Goal: Task Accomplishment & Management: Complete application form

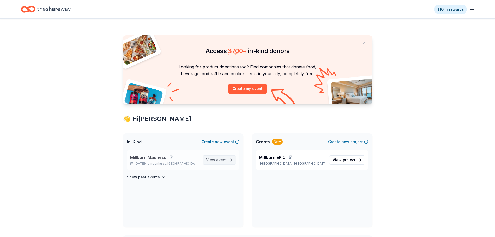
click at [218, 161] on span "event" at bounding box center [221, 159] width 10 height 4
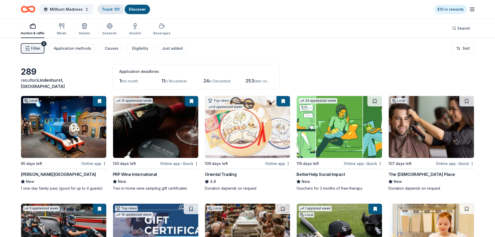
click at [105, 9] on link "Track · 131" at bounding box center [111, 9] width 18 height 4
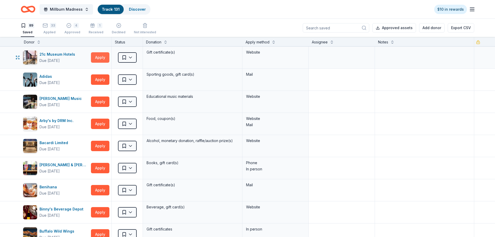
click at [98, 58] on button "Apply" at bounding box center [100, 57] width 18 height 10
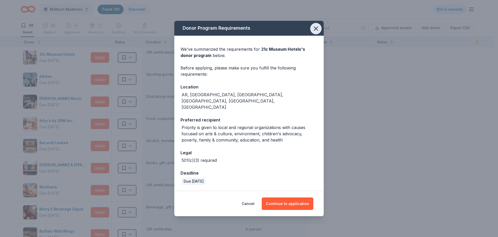
click at [318, 32] on icon "button" at bounding box center [316, 28] width 7 height 7
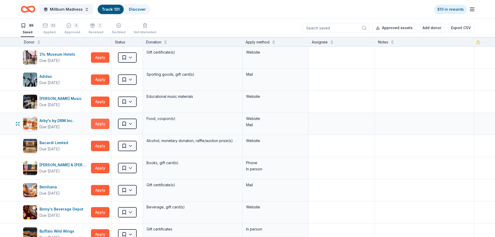
click at [96, 122] on button "Apply" at bounding box center [100, 123] width 18 height 10
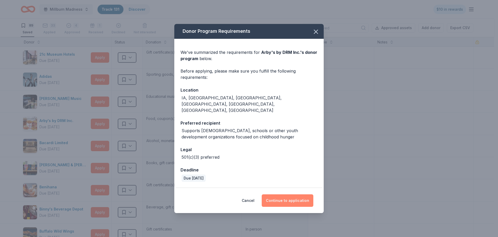
click at [282, 196] on button "Continue to application" at bounding box center [288, 200] width 52 height 12
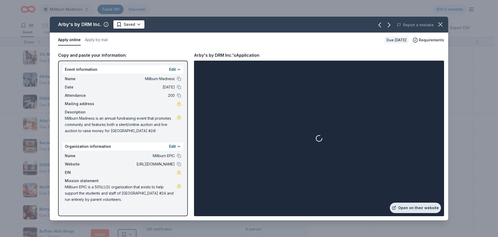
click at [414, 205] on link "Open on their website" at bounding box center [415, 207] width 51 height 10
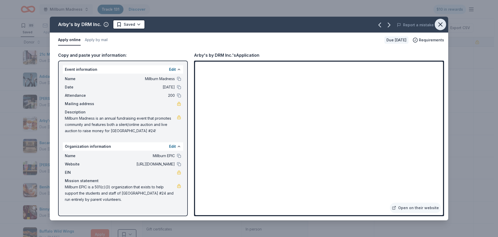
click at [441, 24] on icon "button" at bounding box center [440, 24] width 7 height 7
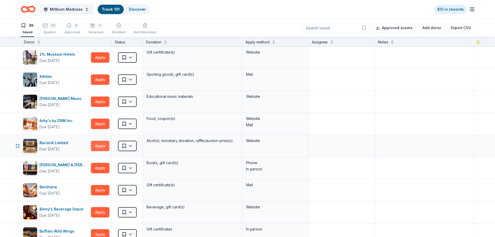
click at [99, 146] on button "Apply" at bounding box center [100, 145] width 18 height 10
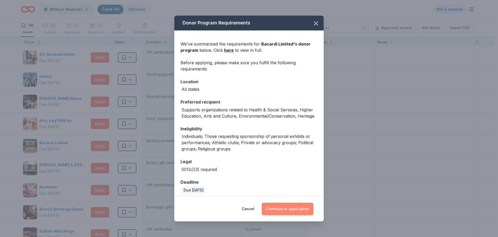
click at [296, 207] on button "Continue to application" at bounding box center [288, 208] width 52 height 12
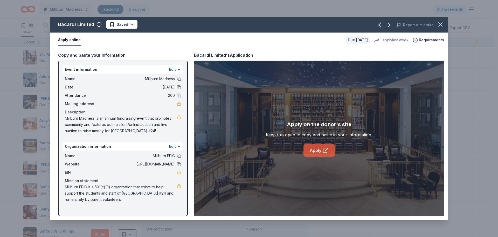
click at [315, 151] on link "Apply" at bounding box center [319, 150] width 31 height 12
click at [317, 146] on link "Apply" at bounding box center [319, 150] width 31 height 12
click at [439, 26] on icon "button" at bounding box center [441, 25] width 4 height 4
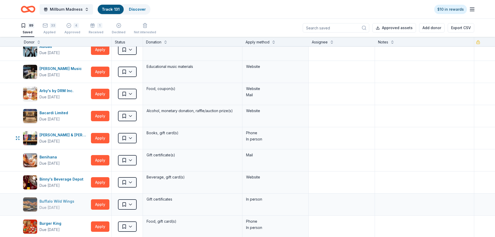
scroll to position [78, 0]
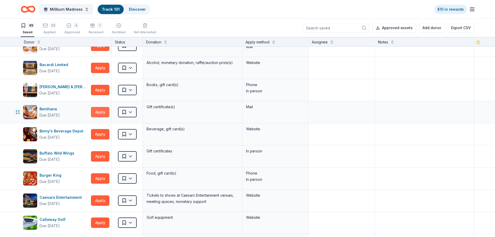
click at [100, 112] on button "Apply" at bounding box center [100, 112] width 18 height 10
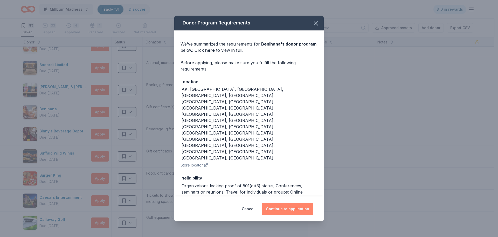
click at [281, 203] on button "Continue to application" at bounding box center [288, 208] width 52 height 12
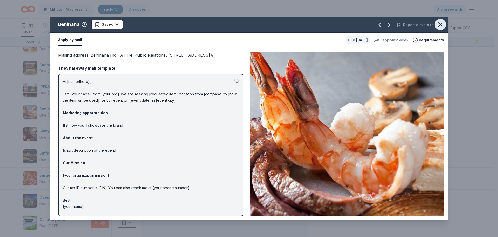
click at [441, 24] on icon "button" at bounding box center [440, 24] width 7 height 7
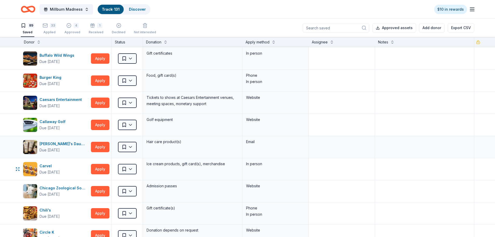
scroll to position [208, 0]
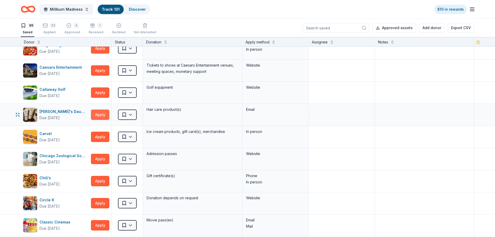
click at [101, 114] on button "Apply" at bounding box center [100, 114] width 18 height 10
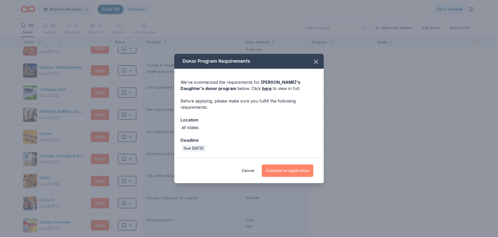
click at [291, 167] on button "Continue to application" at bounding box center [288, 170] width 52 height 12
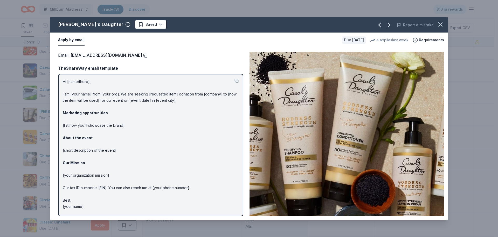
click at [145, 55] on button at bounding box center [144, 55] width 5 height 4
click at [440, 24] on icon "button" at bounding box center [440, 24] width 7 height 7
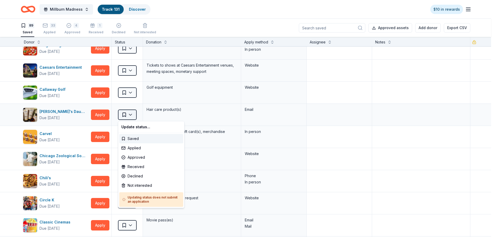
click at [131, 114] on html "Millburn Madness Track · 131 Discover $10 in rewards 89 Saved 33 Applied 4 Appr…" at bounding box center [247, 118] width 495 height 237
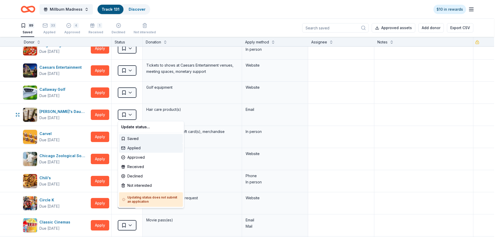
click at [135, 146] on div "Applied" at bounding box center [151, 147] width 64 height 9
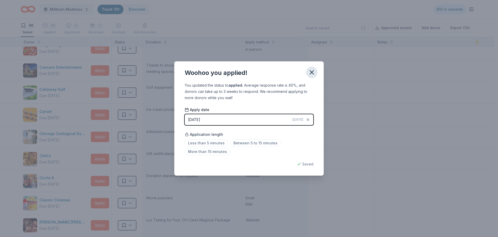
click at [313, 73] on icon "button" at bounding box center [311, 72] width 7 height 7
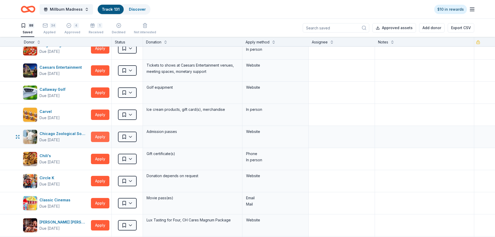
click at [102, 137] on button "Apply" at bounding box center [100, 136] width 18 height 10
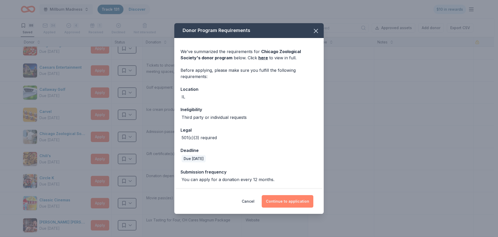
click at [268, 196] on button "Continue to application" at bounding box center [288, 201] width 52 height 12
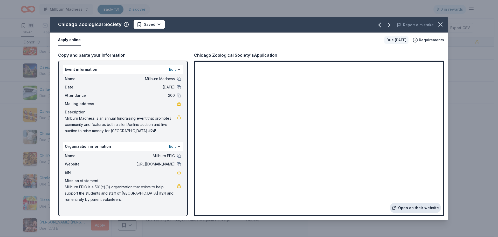
click at [409, 205] on link "Open on their website" at bounding box center [415, 207] width 51 height 10
click at [440, 24] on icon "button" at bounding box center [440, 24] width 7 height 7
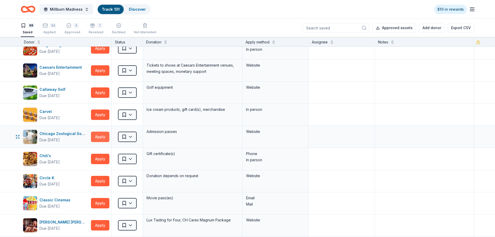
click at [102, 138] on button "Apply" at bounding box center [100, 136] width 18 height 10
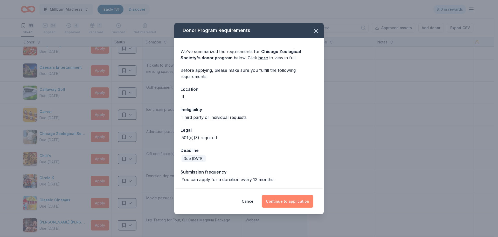
click at [296, 200] on button "Continue to application" at bounding box center [288, 201] width 52 height 12
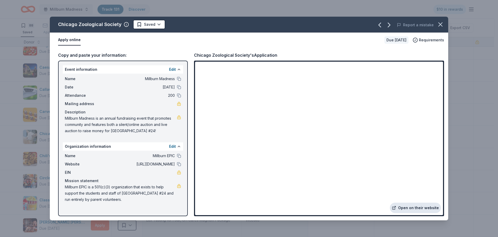
click at [415, 206] on link "Open on their website" at bounding box center [415, 207] width 51 height 10
click at [442, 26] on icon "button" at bounding box center [441, 25] width 4 height 4
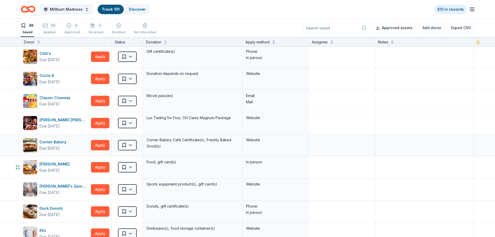
scroll to position [312, 0]
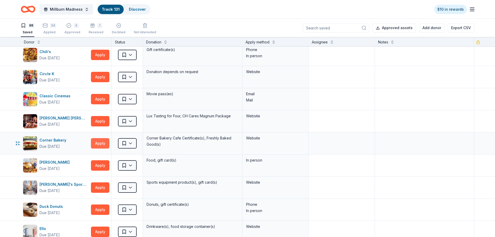
click at [97, 143] on button "Apply" at bounding box center [100, 143] width 18 height 10
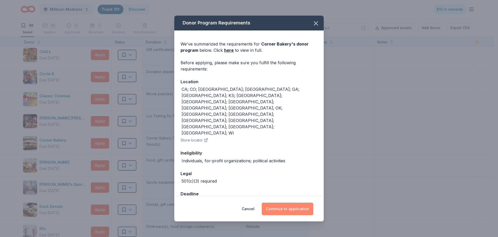
click at [289, 202] on button "Continue to application" at bounding box center [288, 208] width 52 height 12
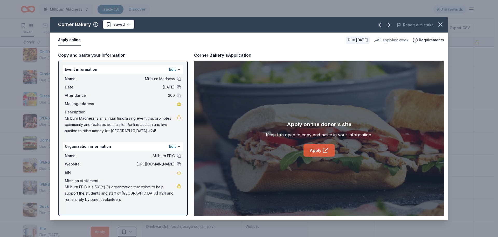
click at [318, 146] on link "Apply" at bounding box center [319, 150] width 31 height 12
click at [440, 25] on icon "button" at bounding box center [440, 24] width 7 height 7
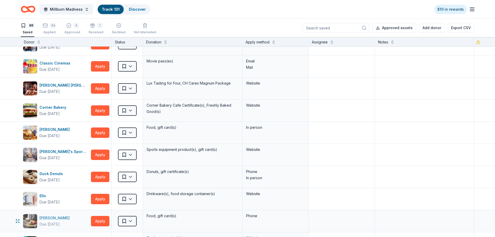
scroll to position [389, 0]
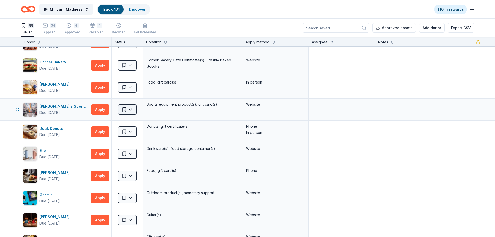
click at [130, 107] on html "Millburn Madness Track · 131 Discover $10 in rewards 88 Saved 34 Applied 4 Appr…" at bounding box center [247, 118] width 495 height 237
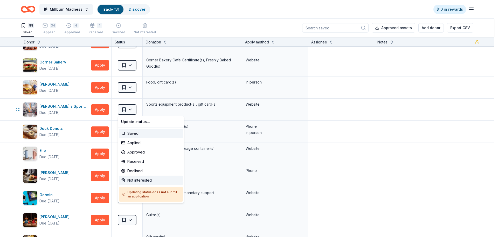
click at [133, 179] on div "Not interested" at bounding box center [151, 179] width 64 height 9
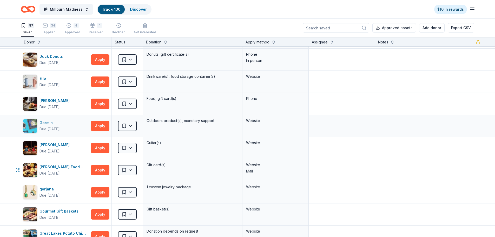
scroll to position [441, 0]
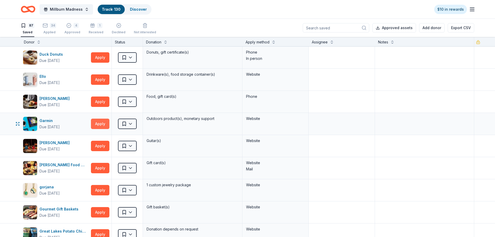
click at [100, 126] on button "Apply" at bounding box center [100, 123] width 18 height 10
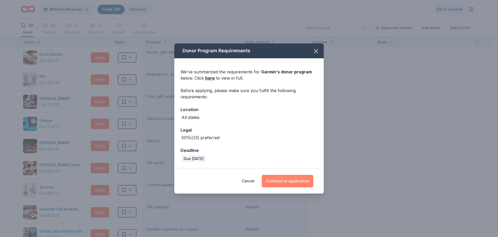
click at [288, 179] on button "Continue to application" at bounding box center [288, 180] width 52 height 12
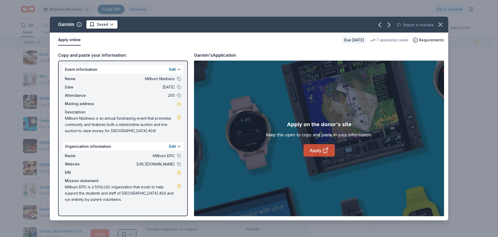
click at [324, 149] on icon at bounding box center [326, 150] width 6 height 6
click at [444, 24] on icon "button" at bounding box center [440, 24] width 7 height 7
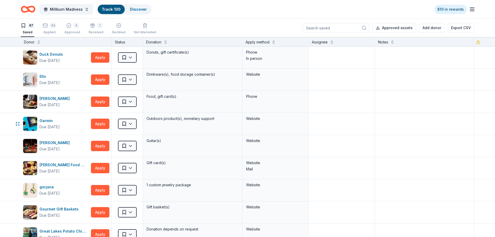
click at [127, 126] on html "Millburn Madness Track · 130 Discover $10 in rewards 87 Saved 34 Applied 4 Appr…" at bounding box center [247, 118] width 495 height 237
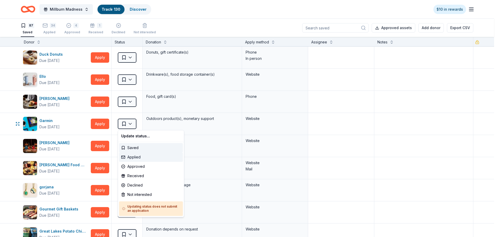
click at [130, 157] on div "Applied" at bounding box center [151, 156] width 64 height 9
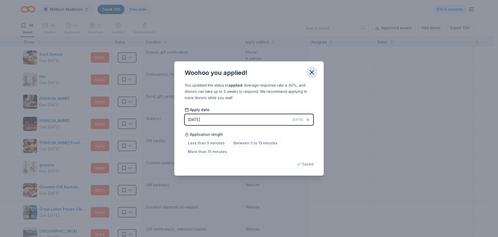
click at [312, 74] on icon "button" at bounding box center [311, 72] width 7 height 7
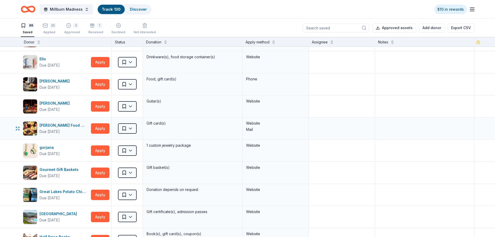
scroll to position [519, 0]
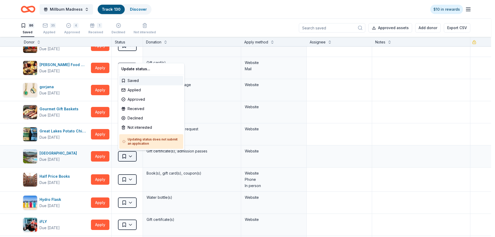
click at [130, 156] on html "Millburn Madness Track · 130 Discover $10 in rewards 86 Saved 35 Applied 4 Appr…" at bounding box center [247, 118] width 495 height 237
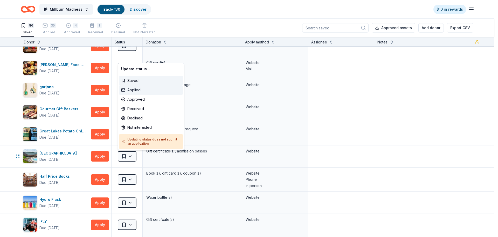
click at [139, 89] on div "Applied" at bounding box center [151, 89] width 64 height 9
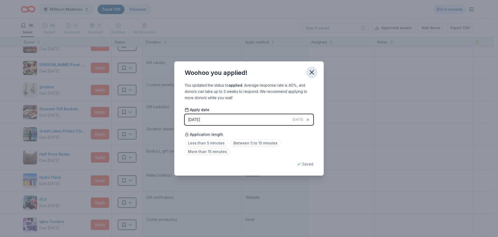
click at [313, 72] on icon "button" at bounding box center [311, 72] width 7 height 7
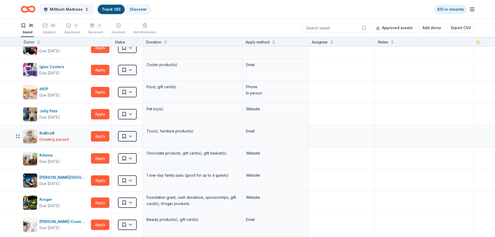
scroll to position [675, 0]
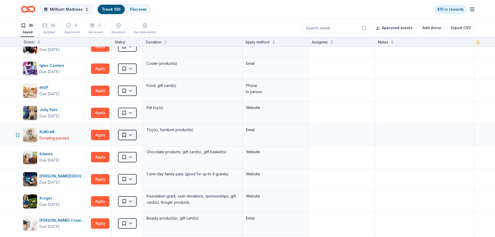
click at [127, 134] on html "Millburn Madness Track · 130 Discover $10 in rewards 85 Saved 36 Applied 4 Appr…" at bounding box center [247, 118] width 495 height 237
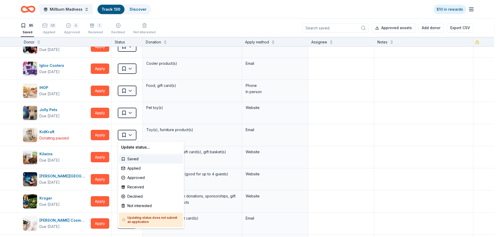
click at [168, 133] on html "Millburn Madness Track · 130 Discover $10 in rewards 85 Saved 36 Applied 4 Appr…" at bounding box center [249, 118] width 498 height 237
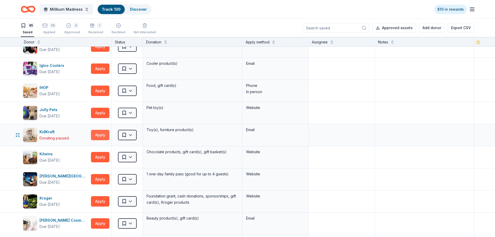
click at [102, 136] on button "Apply" at bounding box center [100, 135] width 18 height 10
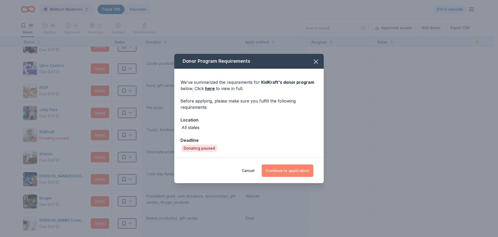
click at [286, 166] on button "Continue to application" at bounding box center [288, 170] width 52 height 12
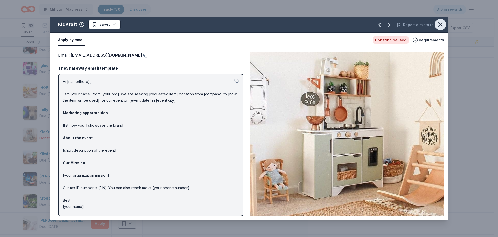
drag, startPoint x: 439, startPoint y: 23, endPoint x: 434, endPoint y: 27, distance: 6.6
click at [439, 23] on icon "button" at bounding box center [440, 24] width 7 height 7
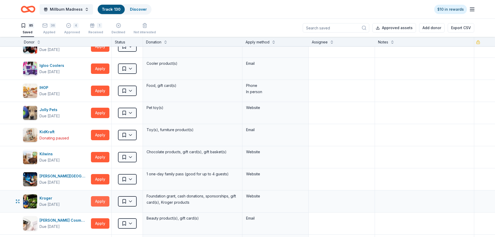
click at [101, 201] on button "Apply" at bounding box center [100, 201] width 18 height 10
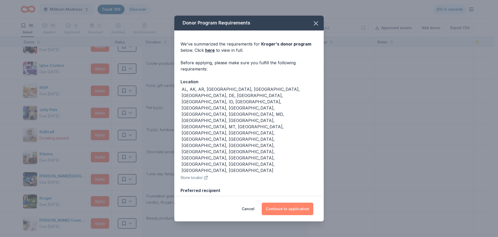
click at [285, 202] on button "Continue to application" at bounding box center [288, 208] width 52 height 12
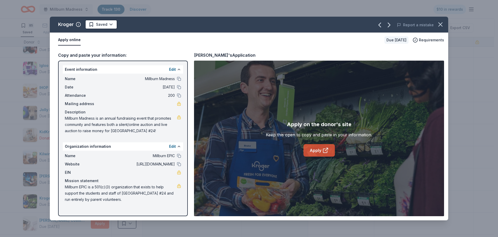
click at [318, 149] on link "Apply" at bounding box center [319, 150] width 31 height 12
click at [441, 24] on icon "button" at bounding box center [441, 25] width 4 height 4
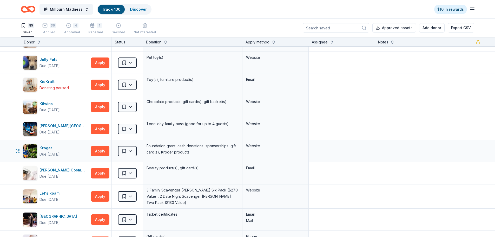
scroll to position [779, 0]
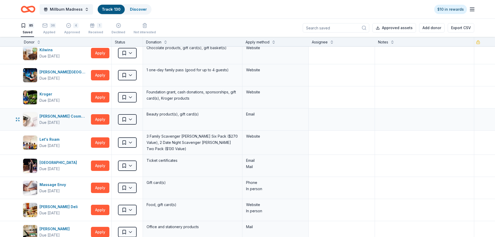
click at [137, 118] on div "Saved" at bounding box center [127, 119] width 31 height 22
click at [135, 119] on html "Millburn Madness Track · 130 Discover $10 in rewards 85 Saved 36 Applied 4 Appr…" at bounding box center [247, 118] width 495 height 237
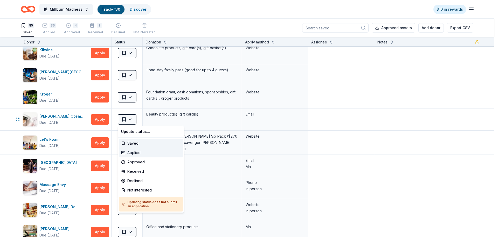
click at [137, 153] on div "Applied" at bounding box center [151, 152] width 64 height 9
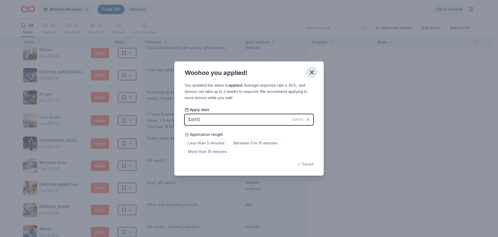
click at [313, 73] on icon "button" at bounding box center [311, 72] width 7 height 7
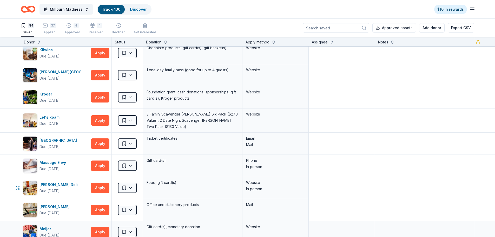
scroll to position [857, 0]
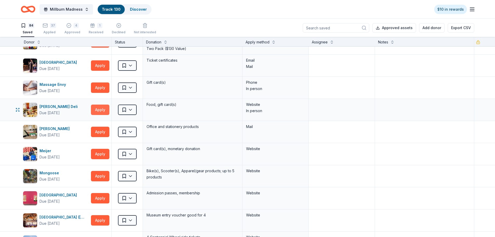
click at [97, 110] on button "Apply" at bounding box center [100, 109] width 18 height 10
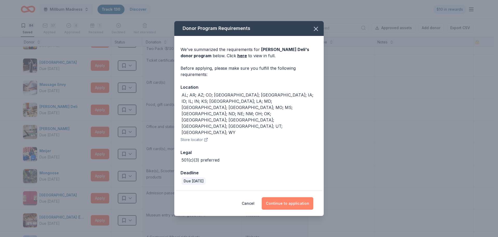
click at [295, 197] on button "Continue to application" at bounding box center [288, 203] width 52 height 12
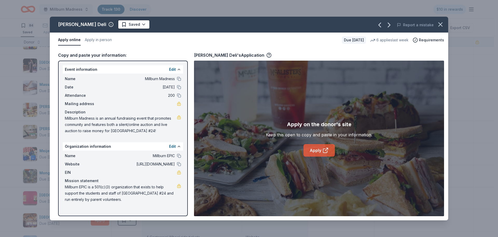
click at [316, 147] on link "Apply" at bounding box center [319, 150] width 31 height 12
click at [442, 26] on icon "button" at bounding box center [441, 25] width 4 height 4
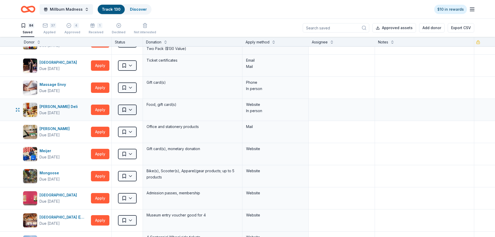
click at [127, 109] on html "Millburn Madness Track · 130 Discover $10 in rewards 84 Saved 37 Applied 4 Appr…" at bounding box center [247, 118] width 495 height 237
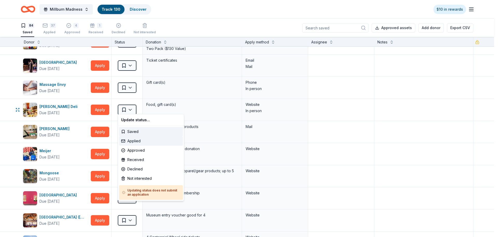
click at [132, 139] on div "Applied" at bounding box center [151, 140] width 64 height 9
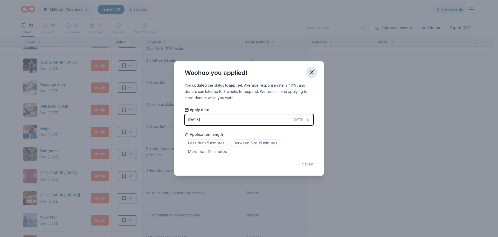
drag, startPoint x: 312, startPoint y: 73, endPoint x: 309, endPoint y: 75, distance: 3.5
click at [312, 73] on icon "button" at bounding box center [311, 72] width 7 height 7
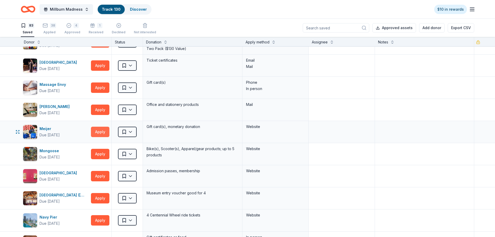
click at [101, 130] on button "Apply" at bounding box center [100, 131] width 18 height 10
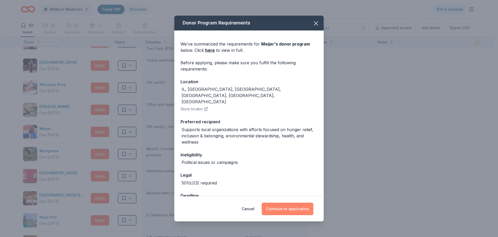
click at [269, 210] on button "Continue to application" at bounding box center [288, 208] width 52 height 12
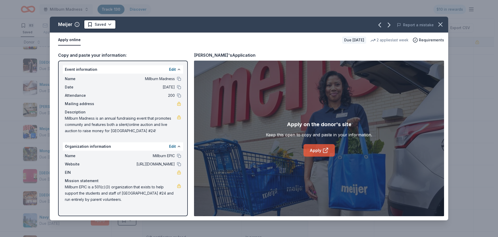
click at [328, 150] on icon at bounding box center [326, 150] width 6 height 6
drag, startPoint x: 441, startPoint y: 25, endPoint x: 439, endPoint y: 26, distance: 3.0
click at [442, 25] on icon "button" at bounding box center [440, 24] width 7 height 7
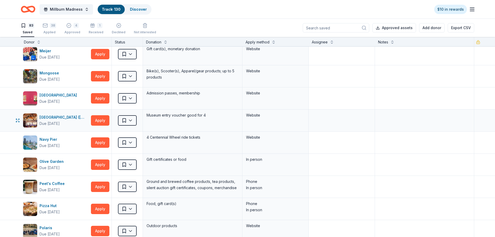
scroll to position [935, 0]
click at [99, 117] on button "Apply" at bounding box center [100, 120] width 18 height 10
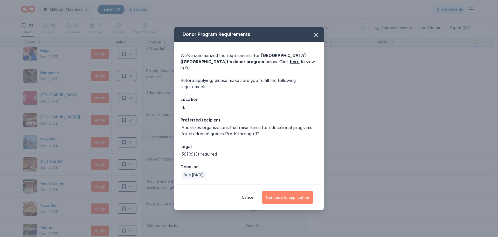
click at [297, 192] on button "Continue to application" at bounding box center [288, 197] width 52 height 12
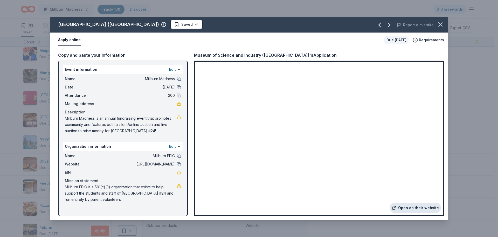
click at [417, 206] on link "Open on their website" at bounding box center [415, 207] width 51 height 10
click at [442, 21] on icon "button" at bounding box center [440, 24] width 7 height 7
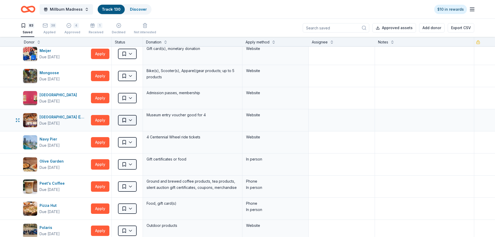
click at [136, 114] on html "Millburn Madness Track · 130 Discover $10 in rewards 83 Saved 38 Applied 4 Appr…" at bounding box center [247, 118] width 495 height 237
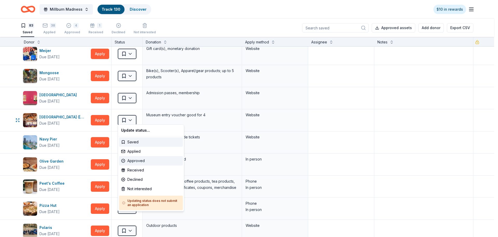
click at [142, 160] on div "Approved" at bounding box center [151, 160] width 64 height 9
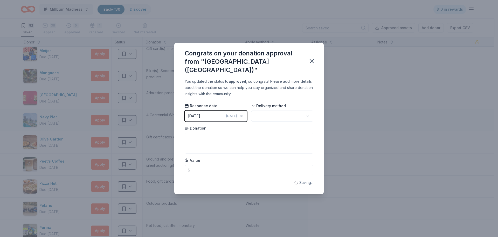
click at [130, 116] on div "Congrats on your donation approval from "[GEOGRAPHIC_DATA] ([GEOGRAPHIC_DATA])"…" at bounding box center [249, 118] width 498 height 237
click at [315, 60] on icon "button" at bounding box center [311, 60] width 7 height 7
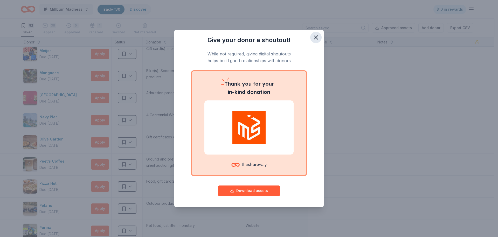
click at [316, 38] on icon "button" at bounding box center [316, 38] width 4 height 4
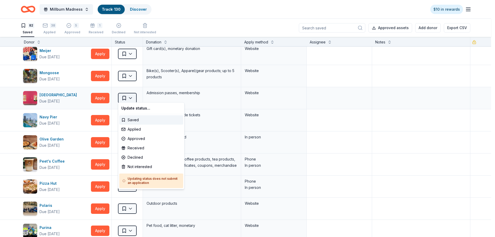
click at [133, 94] on html "Millburn Madness Track · 130 Discover $10 in rewards 82 Saved 38 Applied 5 Appr…" at bounding box center [247, 118] width 495 height 237
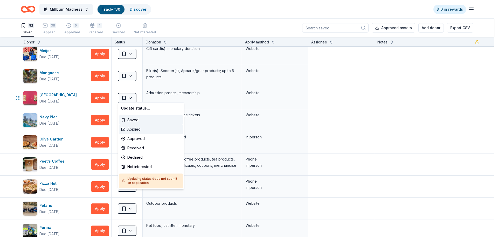
click at [135, 128] on div "Applied" at bounding box center [151, 128] width 64 height 9
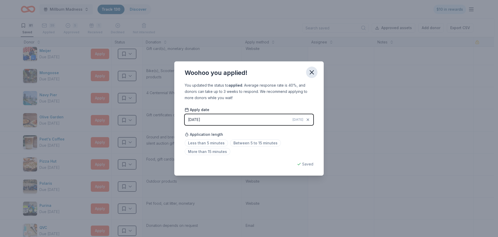
click at [312, 71] on icon "button" at bounding box center [312, 72] width 4 height 4
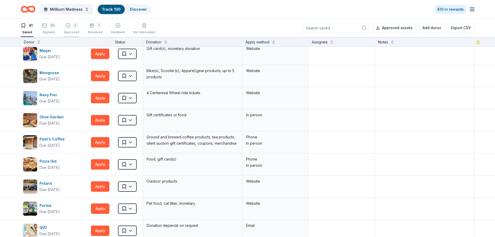
click at [77, 28] on div "5 Approved" at bounding box center [72, 25] width 16 height 11
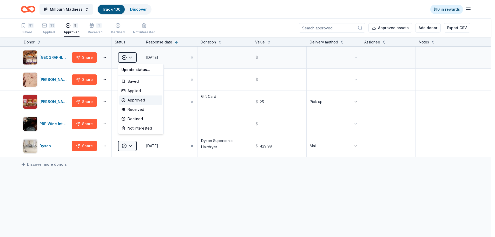
click at [127, 58] on html "Millburn Madness Track · 130 Discover $10 in rewards 81 Saved 39 Applied 5 Appr…" at bounding box center [247, 118] width 495 height 237
click at [133, 89] on div "Applied" at bounding box center [140, 90] width 43 height 9
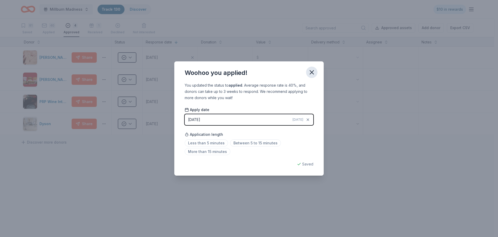
click at [311, 73] on icon "button" at bounding box center [312, 72] width 4 height 4
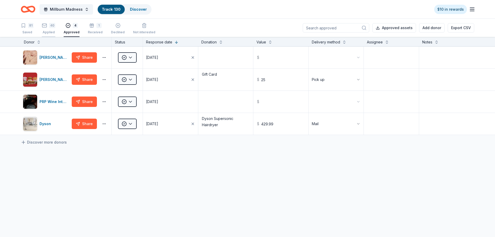
click at [47, 31] on div "Applied" at bounding box center [49, 30] width 14 height 4
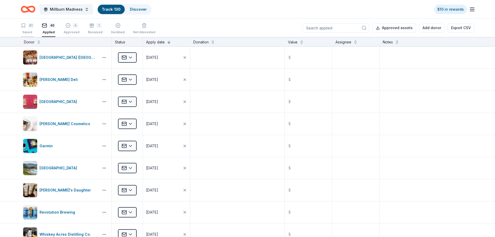
click at [26, 27] on div "81" at bounding box center [27, 25] width 13 height 5
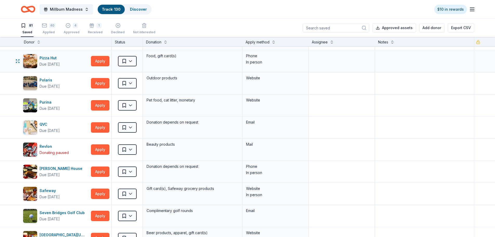
scroll to position [1039, 0]
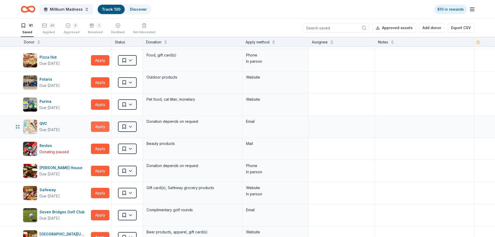
click at [96, 126] on button "Apply" at bounding box center [100, 126] width 18 height 10
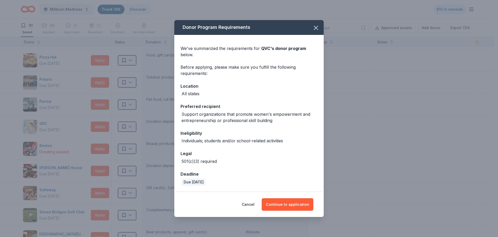
click at [208, 131] on div "Ineligibility" at bounding box center [249, 133] width 137 height 7
click at [282, 206] on button "Continue to application" at bounding box center [288, 204] width 52 height 12
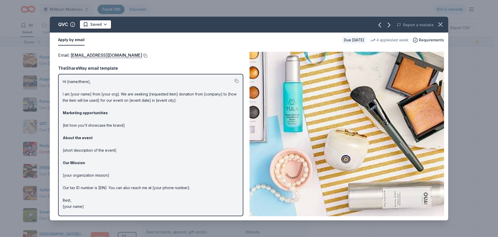
click at [142, 56] on button at bounding box center [144, 55] width 5 height 4
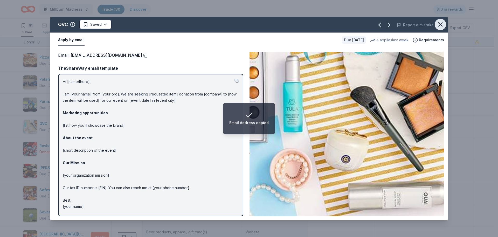
click at [442, 26] on icon "button" at bounding box center [441, 25] width 4 height 4
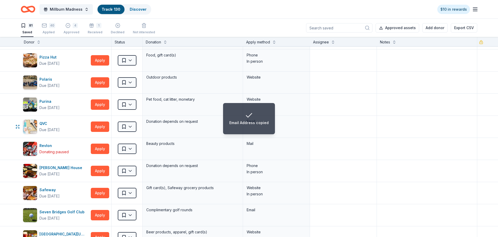
click at [127, 128] on html "Email Address copied Millburn Madness Track · 130 Discover $10 in rewards 81 Sa…" at bounding box center [249, 118] width 498 height 237
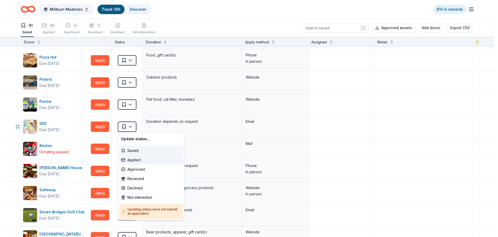
click at [131, 159] on div "Applied" at bounding box center [151, 159] width 64 height 9
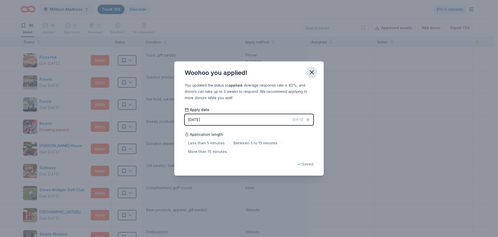
click at [311, 74] on icon "button" at bounding box center [311, 72] width 7 height 7
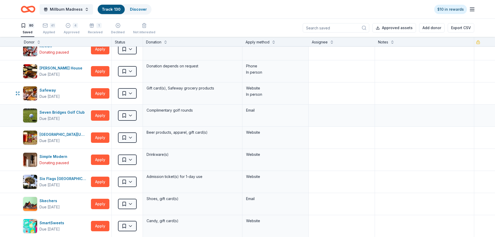
scroll to position [1116, 0]
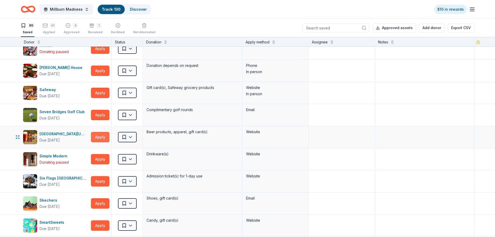
click at [101, 137] on button "Apply" at bounding box center [100, 137] width 18 height 10
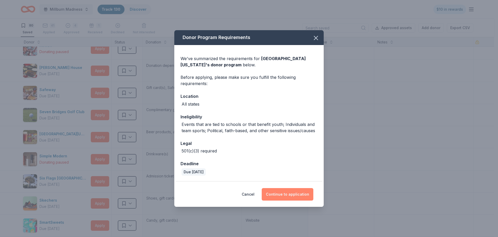
click at [296, 195] on button "Continue to application" at bounding box center [288, 194] width 52 height 12
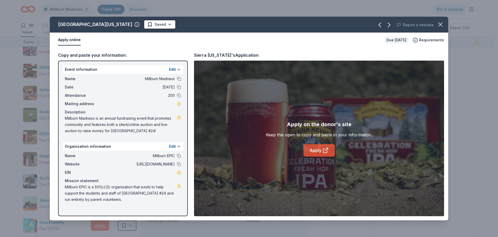
click at [315, 147] on link "Apply" at bounding box center [319, 150] width 31 height 12
click at [443, 25] on icon "button" at bounding box center [440, 24] width 7 height 7
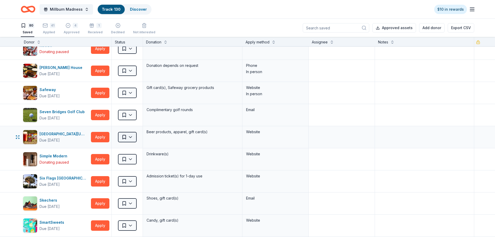
click at [131, 136] on html "Millburn Madness Track · 130 Discover $10 in rewards 80 Saved 41 Applied 4 Appr…" at bounding box center [247, 118] width 495 height 237
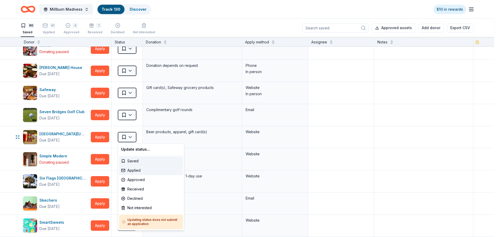
click at [131, 169] on div "Applied" at bounding box center [151, 169] width 64 height 9
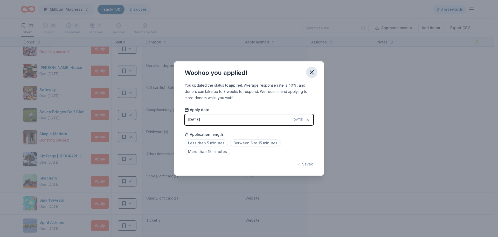
click at [312, 71] on icon "button" at bounding box center [312, 72] width 4 height 4
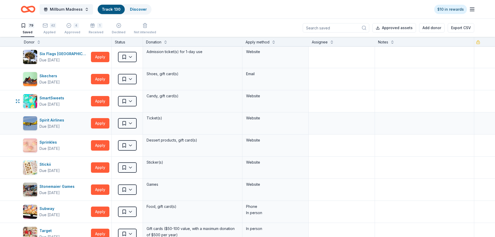
scroll to position [1220, 0]
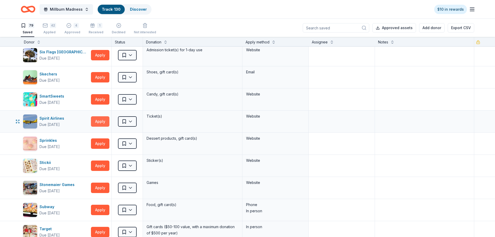
click at [101, 123] on button "Apply" at bounding box center [100, 121] width 18 height 10
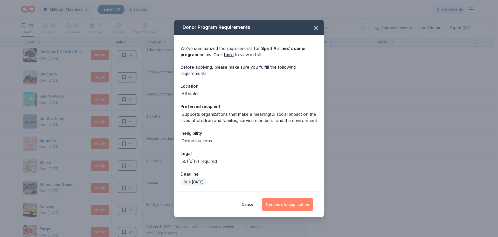
click at [281, 205] on button "Continue to application" at bounding box center [288, 204] width 52 height 12
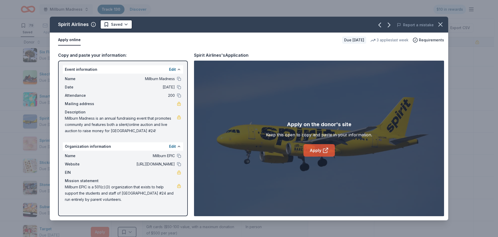
click at [318, 148] on link "Apply" at bounding box center [319, 150] width 31 height 12
click at [441, 23] on icon "button" at bounding box center [440, 24] width 7 height 7
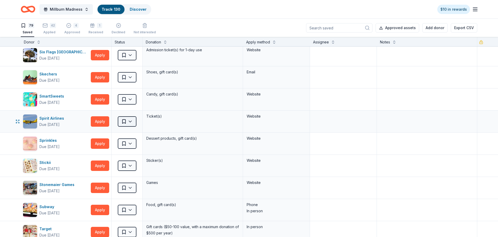
click at [125, 120] on html "Millburn Madness Track · 130 Discover $10 in rewards 79 Saved 42 Applied 4 Appr…" at bounding box center [249, 118] width 498 height 237
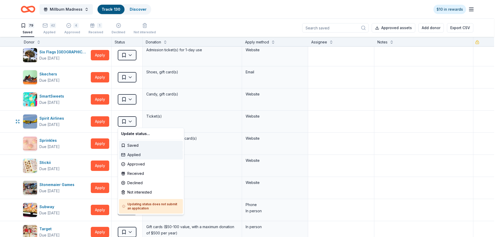
click at [130, 153] on div "Applied" at bounding box center [151, 154] width 64 height 9
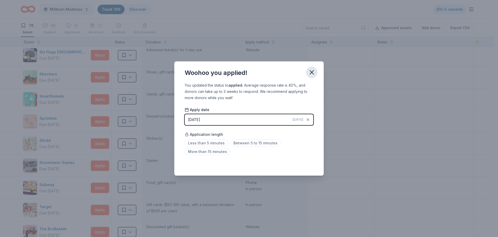
click at [312, 69] on icon "button" at bounding box center [311, 72] width 7 height 7
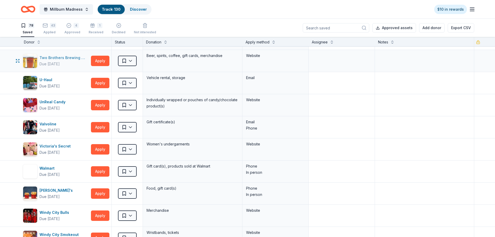
scroll to position [1532, 0]
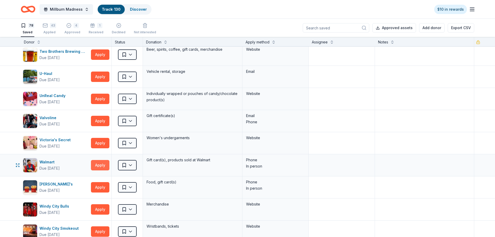
click at [100, 164] on button "Apply" at bounding box center [100, 165] width 18 height 10
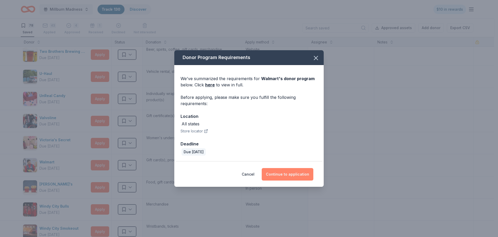
click at [298, 174] on button "Continue to application" at bounding box center [288, 174] width 52 height 12
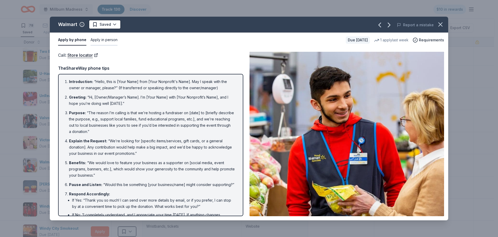
click at [109, 44] on button "Apply in person" at bounding box center [104, 40] width 27 height 11
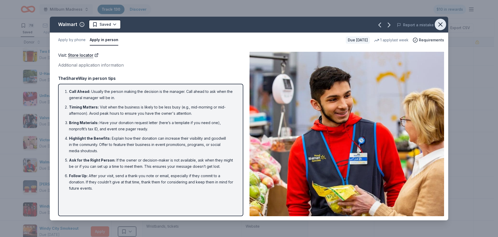
click at [438, 24] on icon "button" at bounding box center [440, 24] width 7 height 7
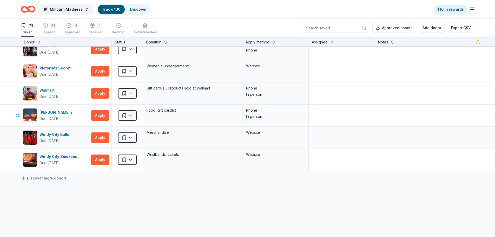
scroll to position [1610, 0]
